Goal: Feedback & Contribution: Leave review/rating

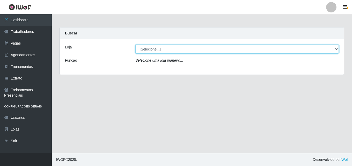
click at [151, 50] on select "[Selecione...] Chinatown Sushimi - [GEOGRAPHIC_DATA]" at bounding box center [236, 48] width 203 height 9
select select "357"
click at [135, 44] on select "[Selecione...] Chinatown Sushimi - [GEOGRAPHIC_DATA]" at bounding box center [236, 48] width 203 height 9
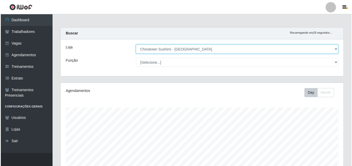
scroll to position [118, 0]
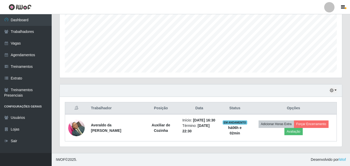
click at [204, 67] on div "Agendamentos Day Month" at bounding box center [201, 23] width 283 height 107
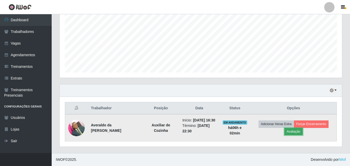
click at [297, 130] on button "Avaliação" at bounding box center [294, 131] width 18 height 7
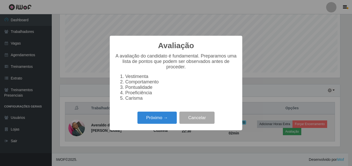
scroll to position [107, 280]
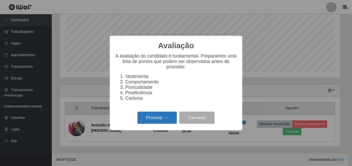
click at [153, 120] on button "Próximo →" at bounding box center [156, 117] width 39 height 12
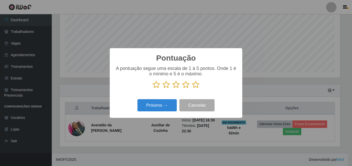
scroll to position [258384, 258211]
click at [195, 85] on icon at bounding box center [195, 85] width 7 height 8
click at [192, 88] on input "radio" at bounding box center [192, 88] width 0 height 0
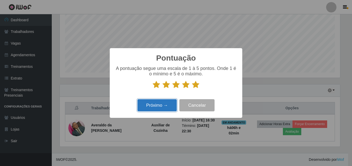
click at [157, 105] on button "Próximo →" at bounding box center [156, 105] width 39 height 12
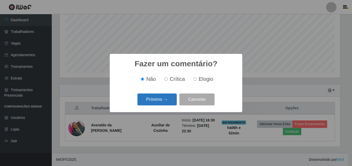
click at [156, 100] on button "Próximo →" at bounding box center [156, 99] width 39 height 12
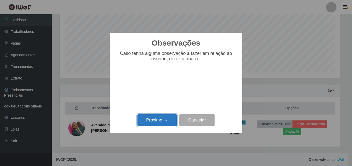
click at [154, 120] on button "Próximo →" at bounding box center [156, 120] width 39 height 12
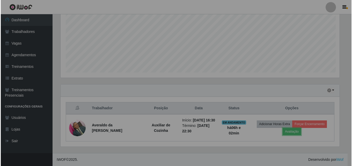
scroll to position [107, 283]
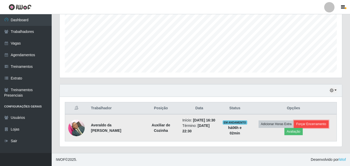
click at [315, 123] on button "Forçar Encerramento" at bounding box center [311, 123] width 35 height 7
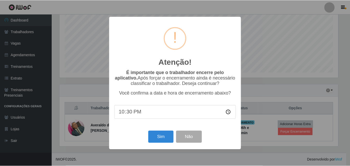
scroll to position [112, 0]
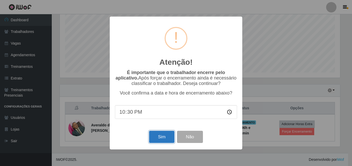
click at [158, 137] on button "Sim" at bounding box center [161, 137] width 25 height 12
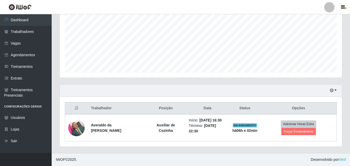
scroll to position [107, 280]
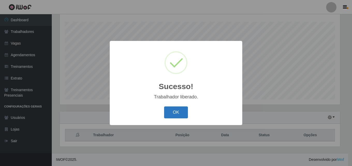
click at [172, 113] on button "OK" at bounding box center [176, 112] width 24 height 12
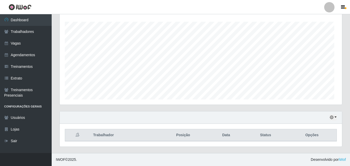
scroll to position [107, 283]
